Goal: Transaction & Acquisition: Book appointment/travel/reservation

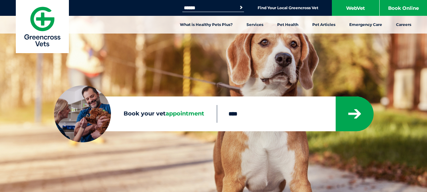
type input "****"
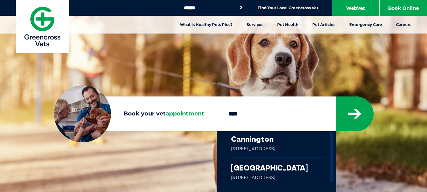
click at [259, 142] on link at bounding box center [278, 144] width 95 height 26
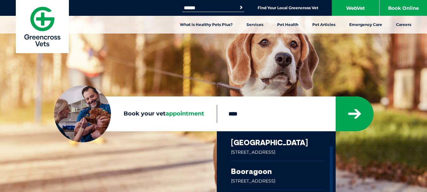
click at [259, 172] on link at bounding box center [278, 175] width 95 height 28
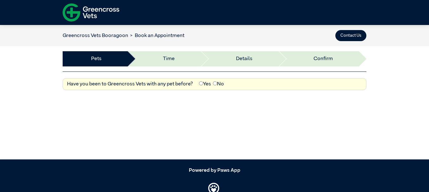
click at [205, 82] on label "Yes" at bounding box center [205, 84] width 12 height 8
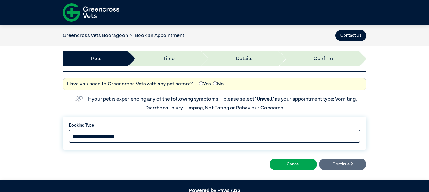
click at [164, 134] on select "**********" at bounding box center [214, 136] width 291 height 13
select select "*****"
click at [69, 130] on select "**********" at bounding box center [214, 136] width 291 height 13
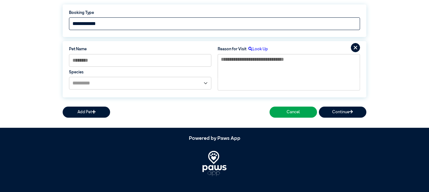
scroll to position [116, 0]
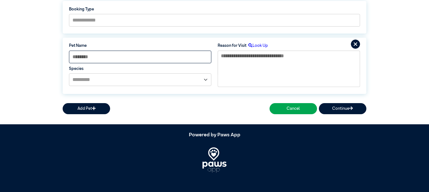
click at [137, 56] on input at bounding box center [140, 57] width 142 height 13
type input "*******"
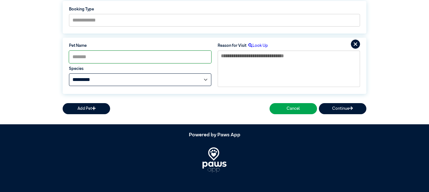
select select "*****"
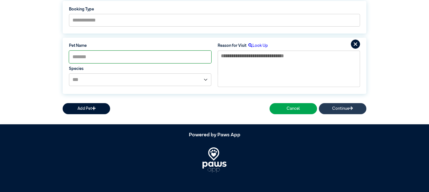
click at [347, 106] on button "Continue" at bounding box center [342, 108] width 47 height 11
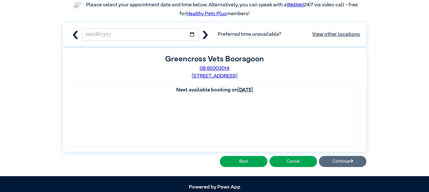
click at [207, 38] on icon "button" at bounding box center [205, 35] width 8 height 8
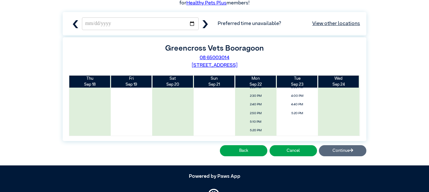
scroll to position [131, 0]
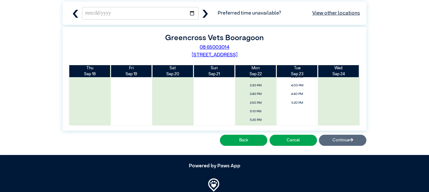
click at [204, 16] on icon "button" at bounding box center [204, 14] width 5 height 8
type input "**********"
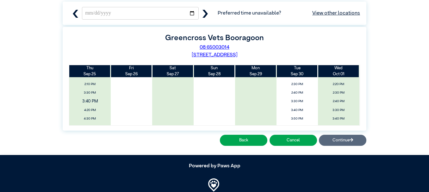
scroll to position [95, 0]
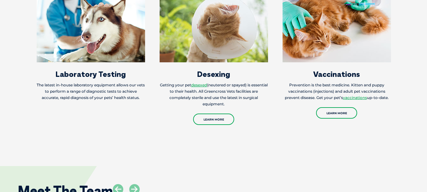
scroll to position [778, 0]
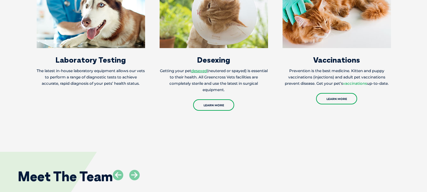
click at [352, 81] on link "vaccinations" at bounding box center [355, 83] width 24 height 5
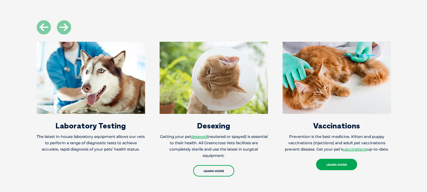
scroll to position [714, 0]
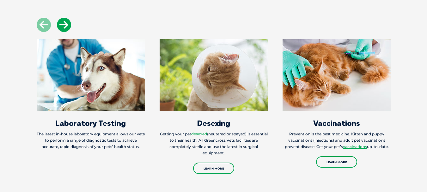
click at [62, 18] on icon at bounding box center [64, 25] width 14 height 14
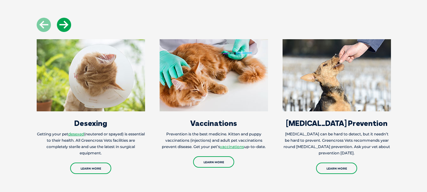
click at [62, 18] on icon at bounding box center [64, 25] width 14 height 14
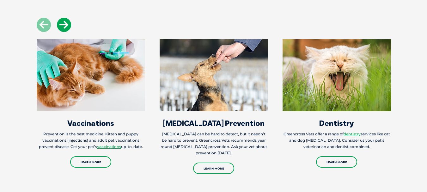
click at [62, 18] on icon at bounding box center [64, 25] width 14 height 14
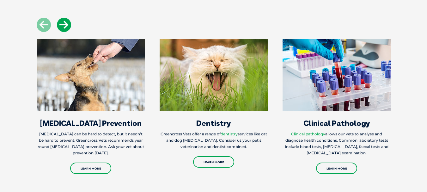
click at [62, 18] on icon at bounding box center [64, 25] width 14 height 14
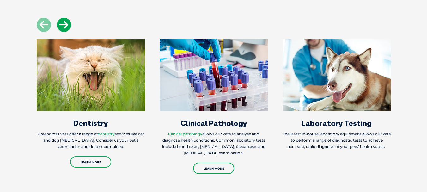
click at [62, 18] on icon at bounding box center [64, 25] width 14 height 14
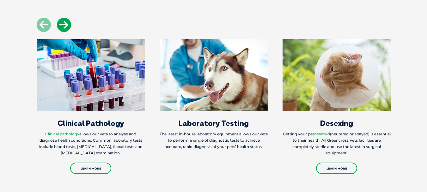
click at [62, 18] on icon at bounding box center [64, 25] width 14 height 14
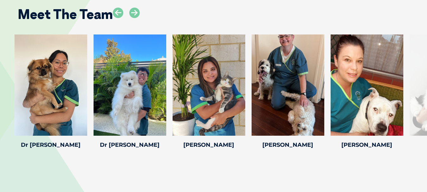
scroll to position [929, 0]
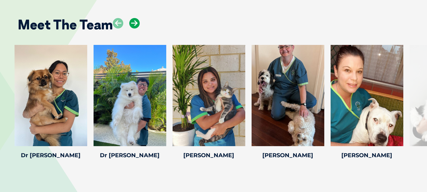
click at [138, 18] on icon at bounding box center [134, 23] width 10 height 10
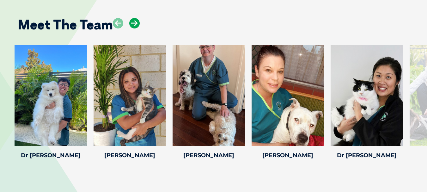
click at [138, 18] on icon at bounding box center [134, 23] width 10 height 10
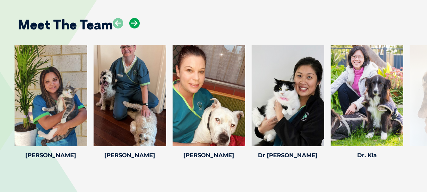
click at [138, 18] on icon at bounding box center [134, 23] width 10 height 10
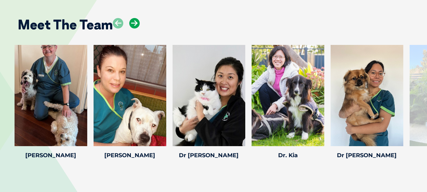
click at [138, 18] on icon at bounding box center [134, 23] width 10 height 10
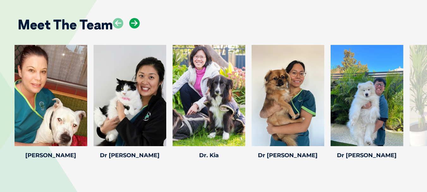
click at [138, 18] on icon at bounding box center [134, 23] width 10 height 10
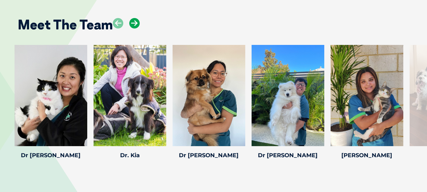
click at [138, 18] on icon at bounding box center [134, 23] width 10 height 10
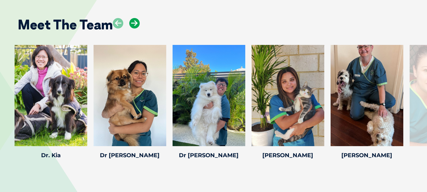
click at [138, 18] on icon at bounding box center [134, 23] width 10 height 10
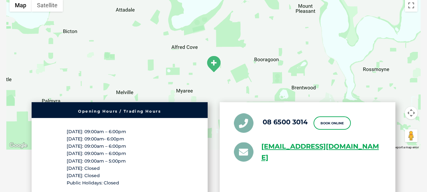
scroll to position [1180, 0]
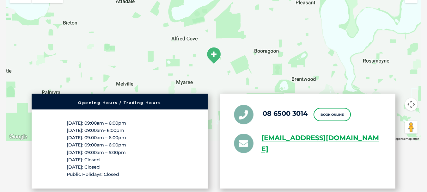
click at [198, 135] on div "Monday: 09:00am – 6:00pm Tuesday: 09:00am- 6:00pm Wednesday: 09:00am – 6:00pm T…" at bounding box center [120, 148] width 176 height 79
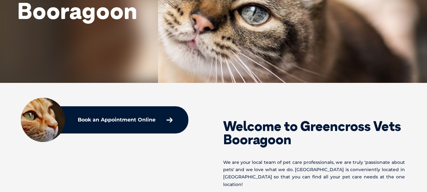
scroll to position [0, 0]
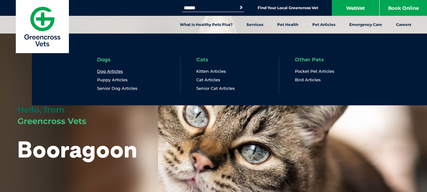
click at [120, 73] on link "Dog Articles" at bounding box center [110, 71] width 26 height 5
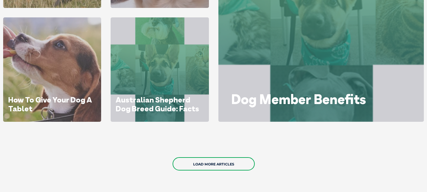
scroll to position [447, 0]
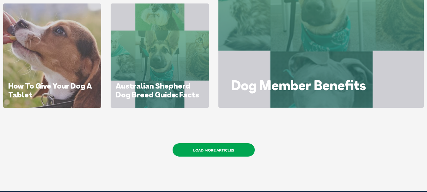
click at [240, 153] on link "Load More Articles" at bounding box center [214, 149] width 82 height 13
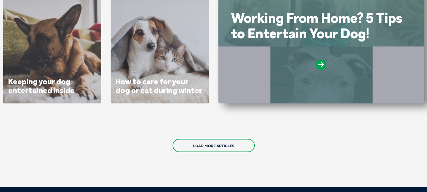
scroll to position [946, 0]
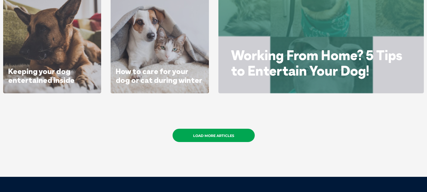
click at [227, 136] on link "Load More Articles" at bounding box center [214, 135] width 82 height 13
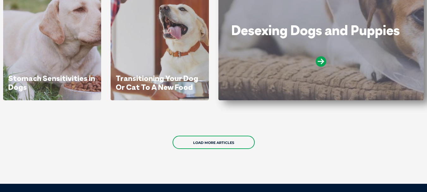
scroll to position [1425, 0]
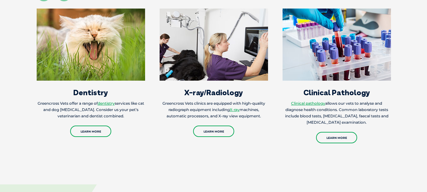
scroll to position [647, 0]
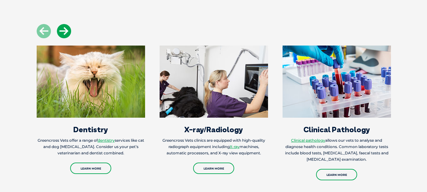
click at [68, 26] on icon at bounding box center [64, 31] width 14 height 14
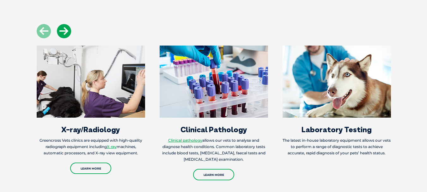
click at [68, 26] on icon at bounding box center [64, 31] width 14 height 14
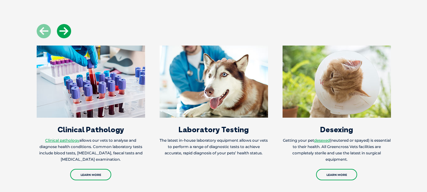
click at [68, 26] on icon at bounding box center [64, 31] width 14 height 14
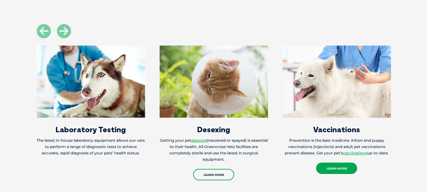
click at [341, 162] on link "Learn More" at bounding box center [336, 167] width 41 height 11
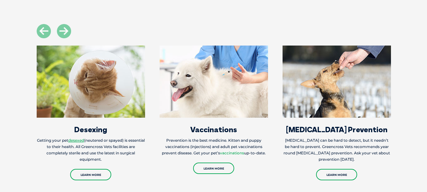
click at [226, 150] on link "vaccinations" at bounding box center [232, 152] width 24 height 5
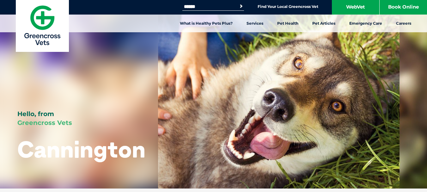
scroll to position [0, 0]
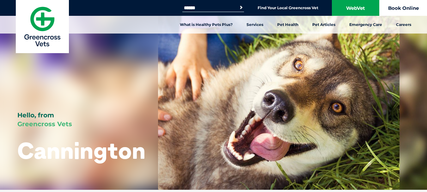
click at [407, 7] on link "Book Online" at bounding box center [403, 8] width 47 height 16
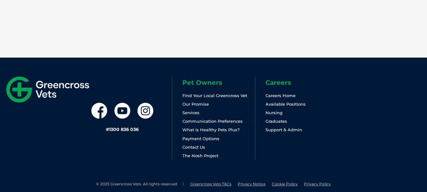
scroll to position [882, 0]
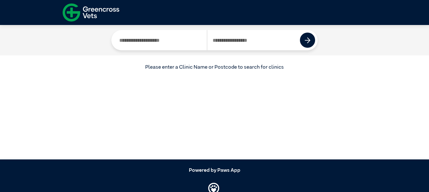
click at [191, 41] on input "Search by Clinic Name" at bounding box center [160, 40] width 93 height 20
click at [219, 36] on input "Search by Postcode" at bounding box center [253, 40] width 93 height 20
type input "****"
click at [303, 40] on button at bounding box center [307, 40] width 15 height 15
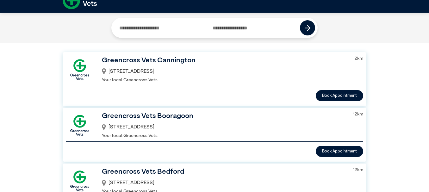
scroll to position [21, 0]
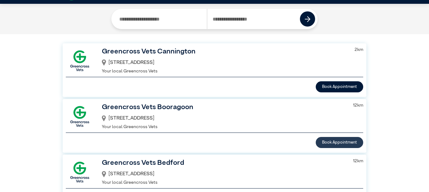
click at [332, 140] on button "Book Appointment" at bounding box center [338, 142] width 47 height 11
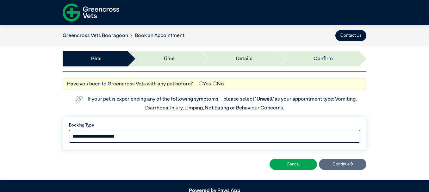
click at [123, 135] on select "**********" at bounding box center [214, 136] width 291 height 13
select select "*****"
click at [69, 130] on select "**********" at bounding box center [214, 136] width 291 height 13
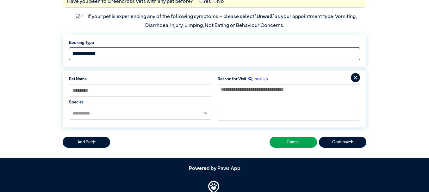
scroll to position [116, 0]
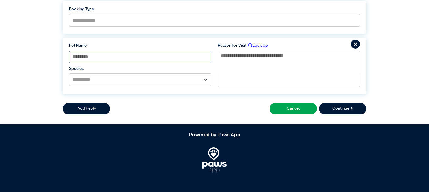
click at [148, 54] on input at bounding box center [140, 57] width 142 height 13
type input "*******"
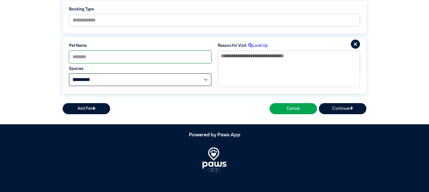
select select "*****"
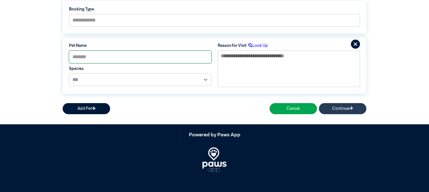
click at [338, 107] on button "Continue" at bounding box center [342, 108] width 47 height 11
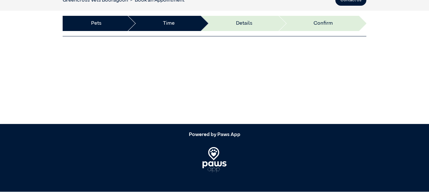
scroll to position [110, 0]
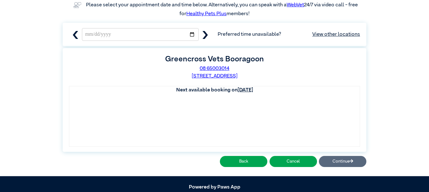
click at [203, 32] on icon "button" at bounding box center [205, 35] width 8 height 8
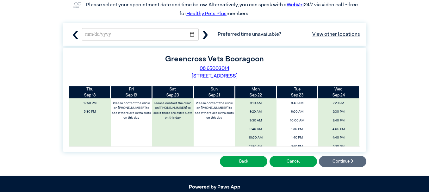
click at [203, 32] on icon "button" at bounding box center [205, 35] width 8 height 8
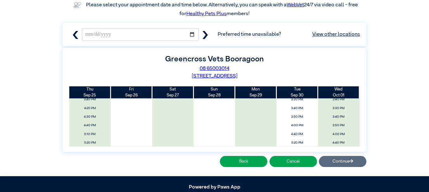
scroll to position [118, 0]
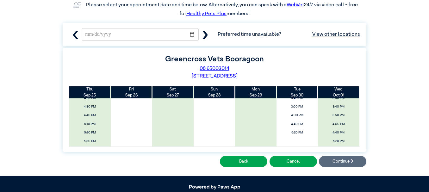
click at [204, 36] on icon "button" at bounding box center [205, 35] width 8 height 8
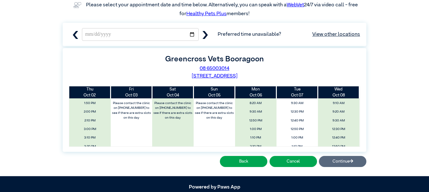
click at [204, 36] on icon "button" at bounding box center [205, 35] width 8 height 8
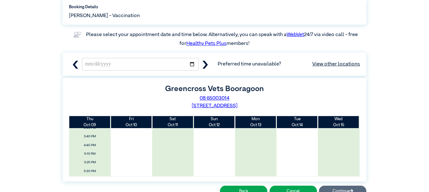
scroll to position [80, 0]
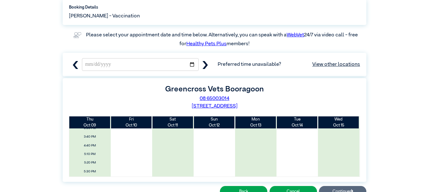
click at [208, 66] on icon "button" at bounding box center [205, 65] width 8 height 8
type input "**********"
